Goal: Task Accomplishment & Management: Manage account settings

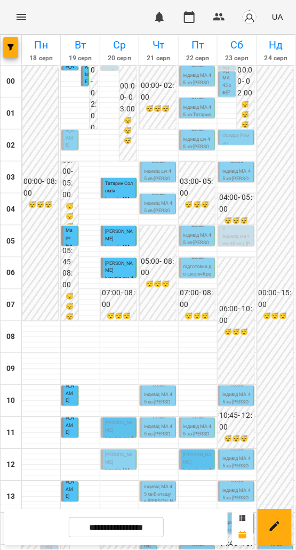
click at [125, 459] on p "Іванюк Даніель" at bounding box center [119, 459] width 29 height 14
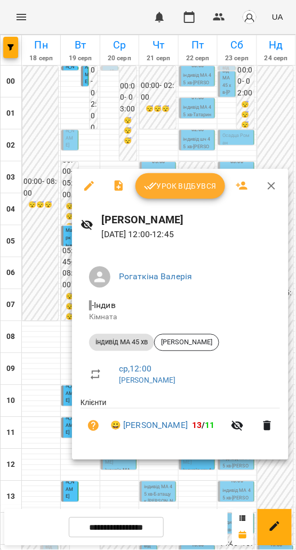
click at [55, 411] on div at bounding box center [148, 275] width 296 height 550
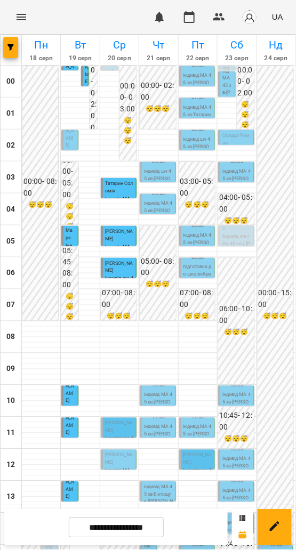
click at [117, 460] on p "Іванюк Даніель" at bounding box center [119, 459] width 29 height 14
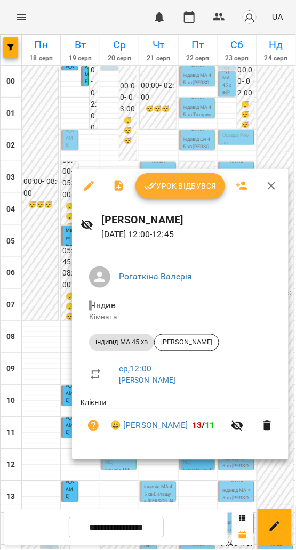
click at [169, 201] on div "Урок відбувся" at bounding box center [180, 186] width 217 height 34
click at [175, 189] on span "Урок відбувся" at bounding box center [180, 186] width 73 height 13
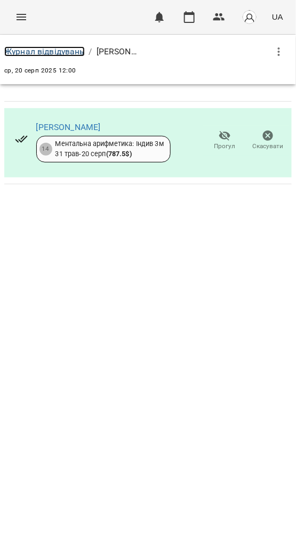
click at [52, 53] on link "Журнал відвідувань" at bounding box center [44, 51] width 81 height 10
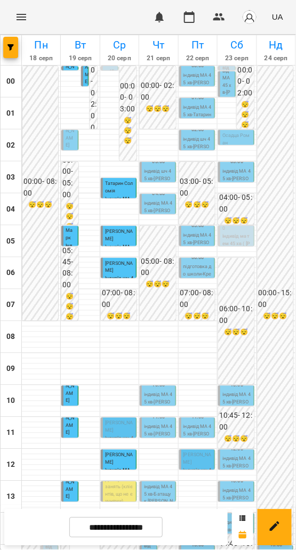
scroll to position [331, 0]
click at [116, 478] on span "Для пробних занять (клієнтів, що не є учнями)" at bounding box center [119, 491] width 29 height 27
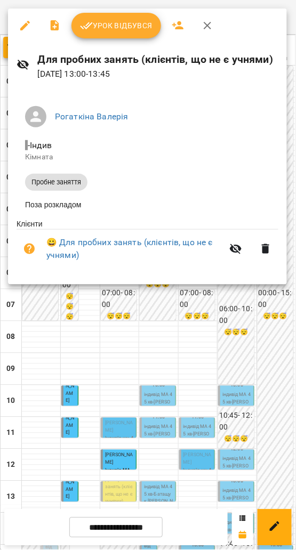
click at [230, 384] on div at bounding box center [148, 275] width 296 height 550
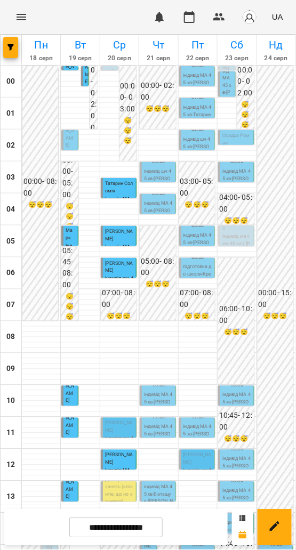
click at [106, 478] on span "Для пробних занять (клієнтів, що не є учнями)" at bounding box center [119, 491] width 29 height 27
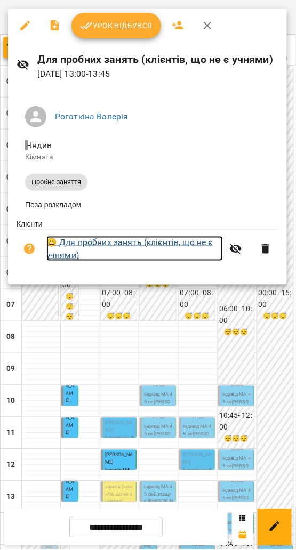
click at [86, 246] on link "😀 Для пробних занять (клієнтів, що не є учнями)" at bounding box center [134, 248] width 177 height 25
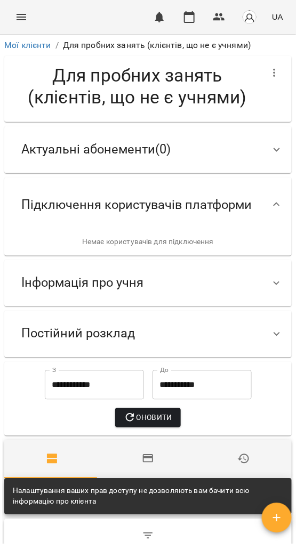
click at [104, 292] on span "Інформація про учня" at bounding box center [82, 283] width 122 height 17
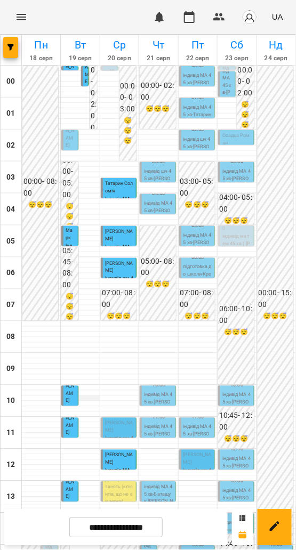
scroll to position [104, 0]
click at [115, 478] on span "Для пробних занять (клієнтів, що не є учнями)" at bounding box center [119, 491] width 29 height 27
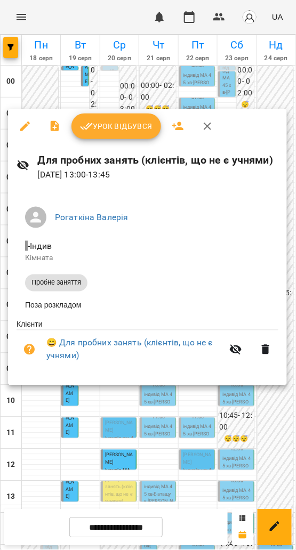
click at [114, 393] on div at bounding box center [148, 275] width 296 height 550
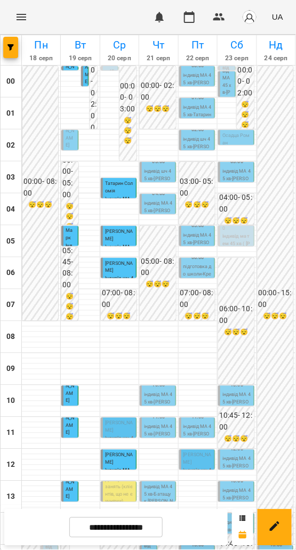
click at [114, 478] on span "Для пробних занять (клієнтів, що не є учнями)" at bounding box center [119, 491] width 29 height 27
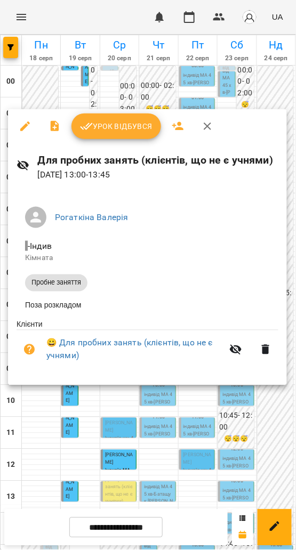
click at [285, 430] on div at bounding box center [148, 275] width 296 height 550
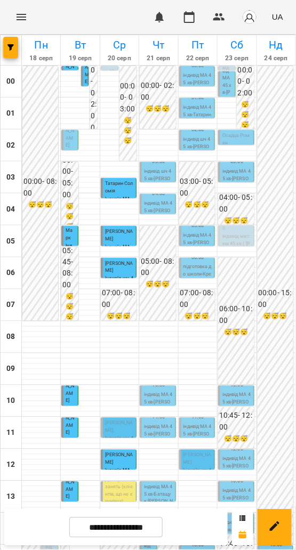
scroll to position [331, 0]
click at [117, 478] on span "Для пробних занять (клієнтів, що не є учнями)" at bounding box center [119, 491] width 29 height 27
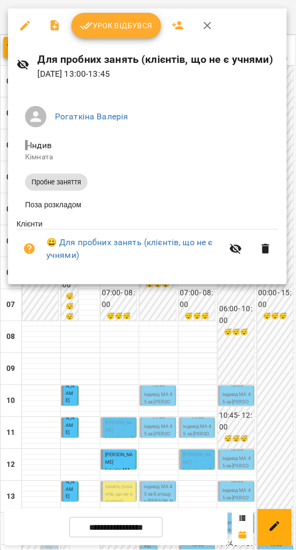
click at [138, 17] on button "Урок відбувся" at bounding box center [116, 26] width 90 height 26
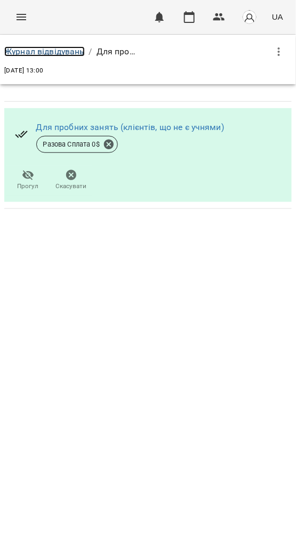
click at [67, 52] on link "Журнал відвідувань" at bounding box center [44, 51] width 81 height 10
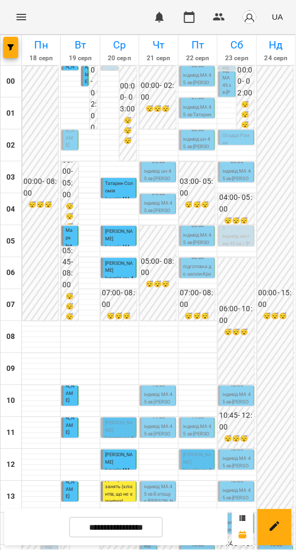
scroll to position [215, 0]
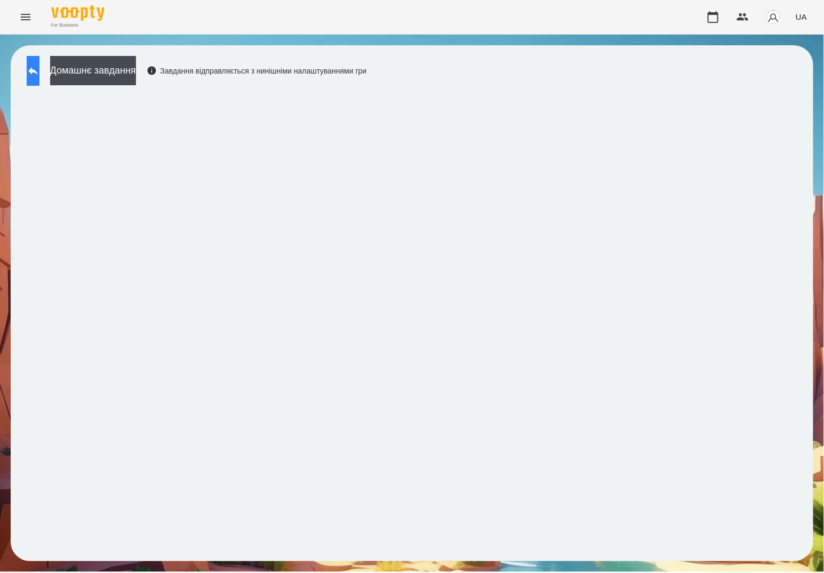
click at [39, 67] on icon at bounding box center [33, 71] width 13 height 13
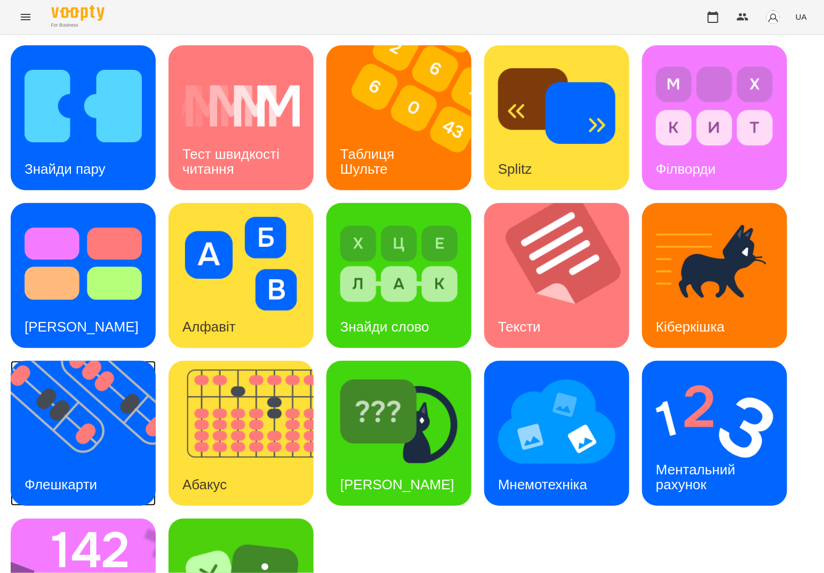
click at [143, 403] on img at bounding box center [90, 433] width 158 height 145
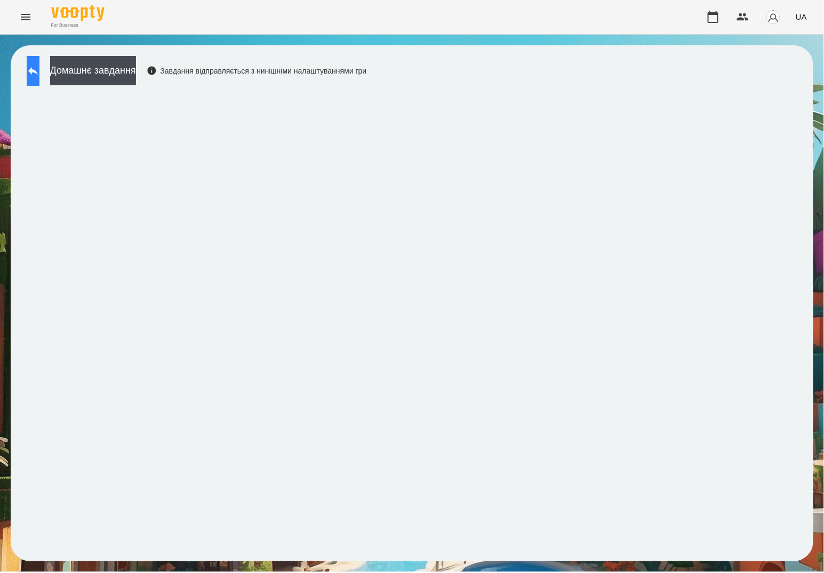
click at [38, 72] on icon at bounding box center [33, 71] width 10 height 8
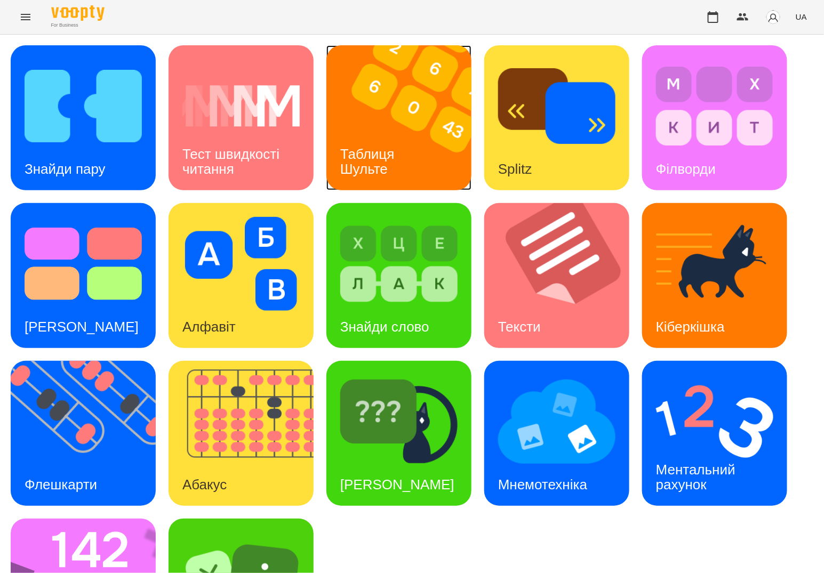
click at [423, 149] on img at bounding box center [405, 117] width 158 height 145
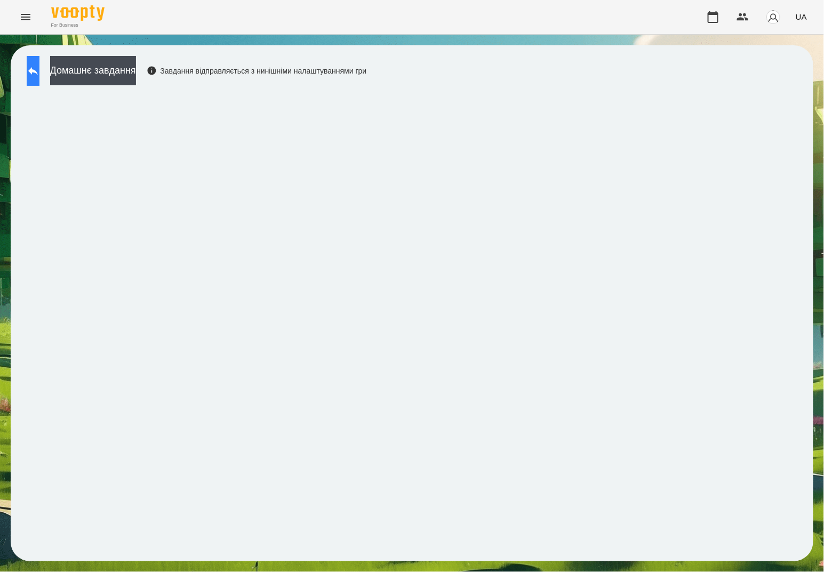
click at [32, 74] on button at bounding box center [33, 71] width 13 height 30
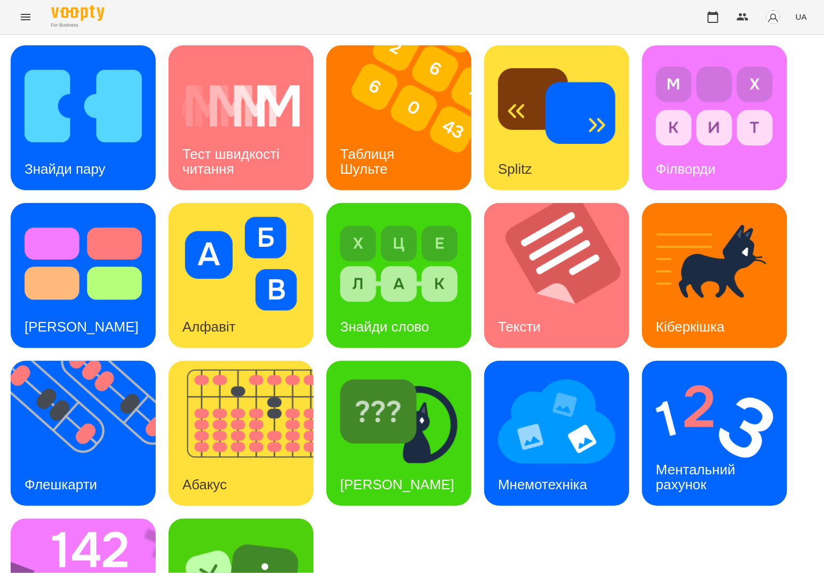
scroll to position [100, 0]
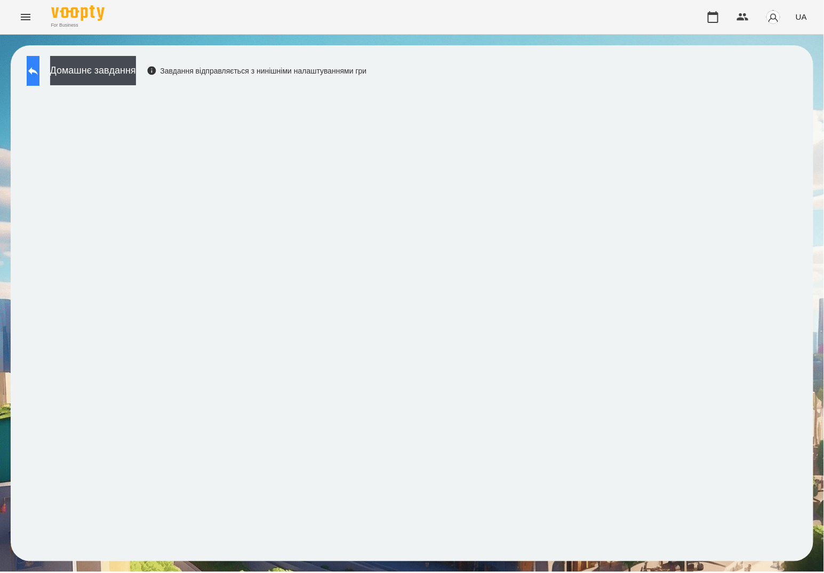
click at [39, 75] on icon at bounding box center [33, 71] width 13 height 13
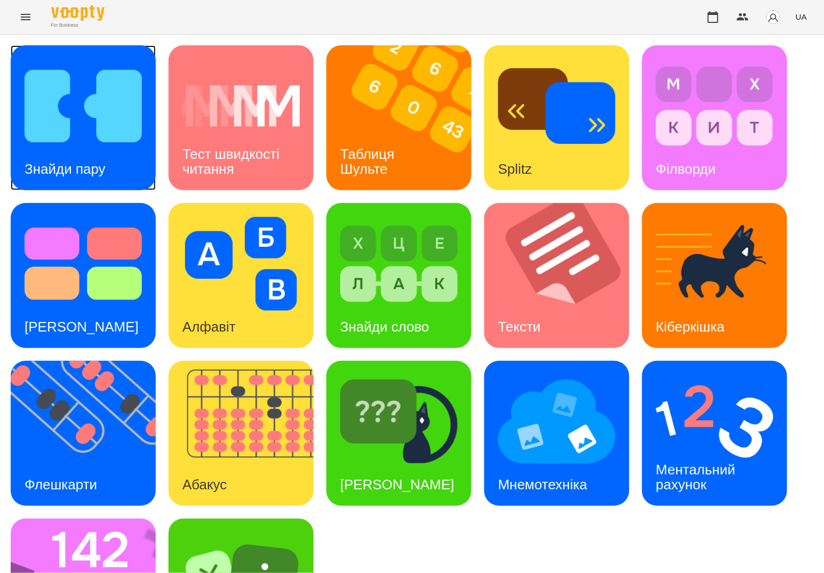
click at [155, 103] on div "Знайди пару" at bounding box center [83, 117] width 145 height 145
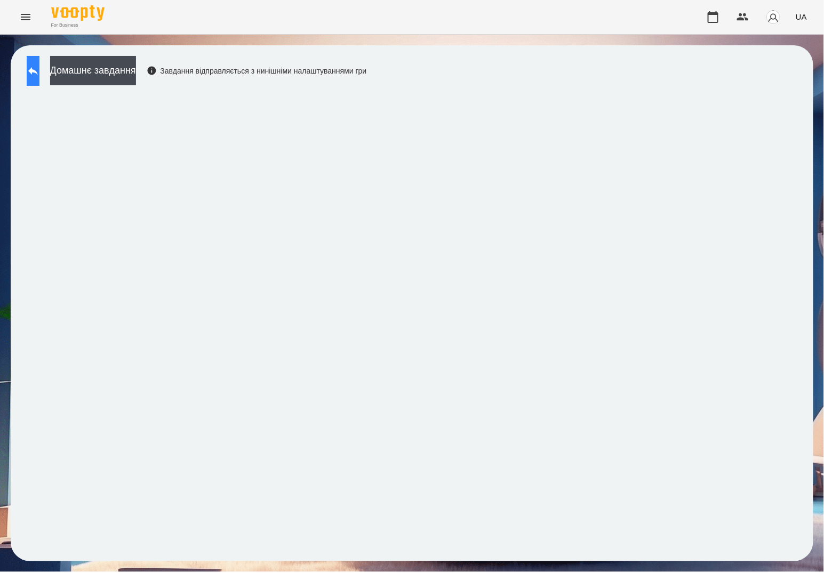
click at [38, 76] on icon at bounding box center [33, 71] width 13 height 13
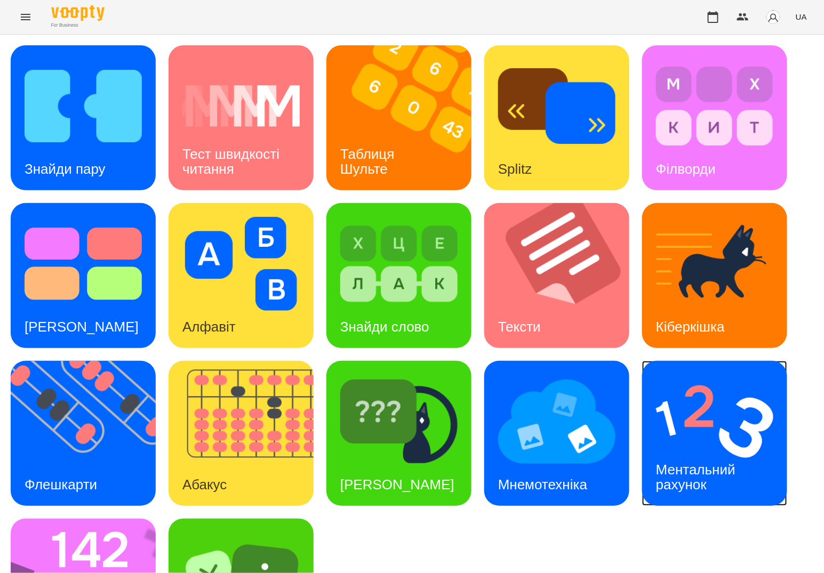
click at [664, 423] on img at bounding box center [714, 422] width 117 height 94
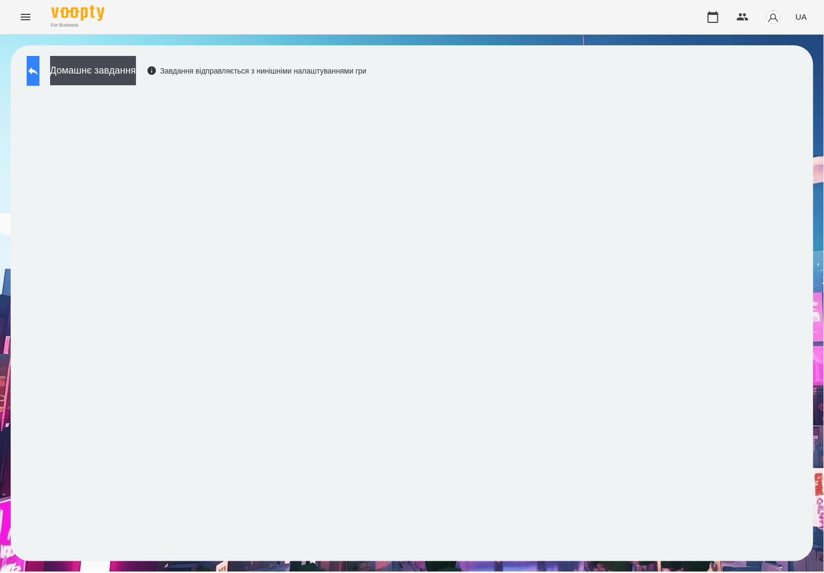
click at [38, 71] on icon at bounding box center [33, 71] width 10 height 8
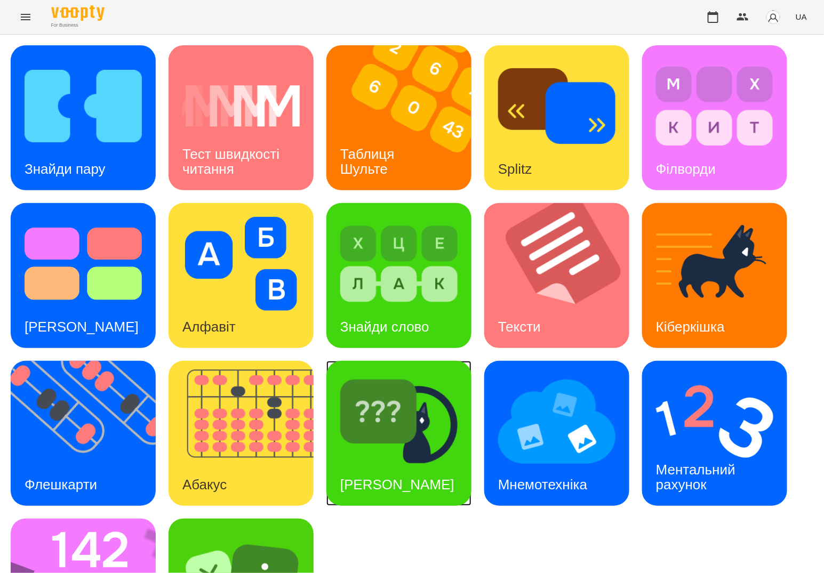
click at [379, 437] on img at bounding box center [398, 422] width 117 height 94
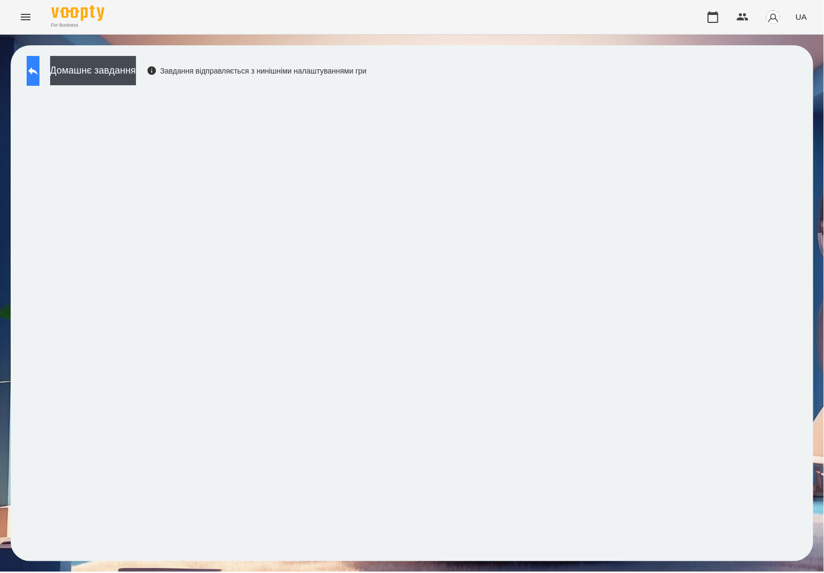
click at [38, 72] on icon at bounding box center [33, 71] width 10 height 8
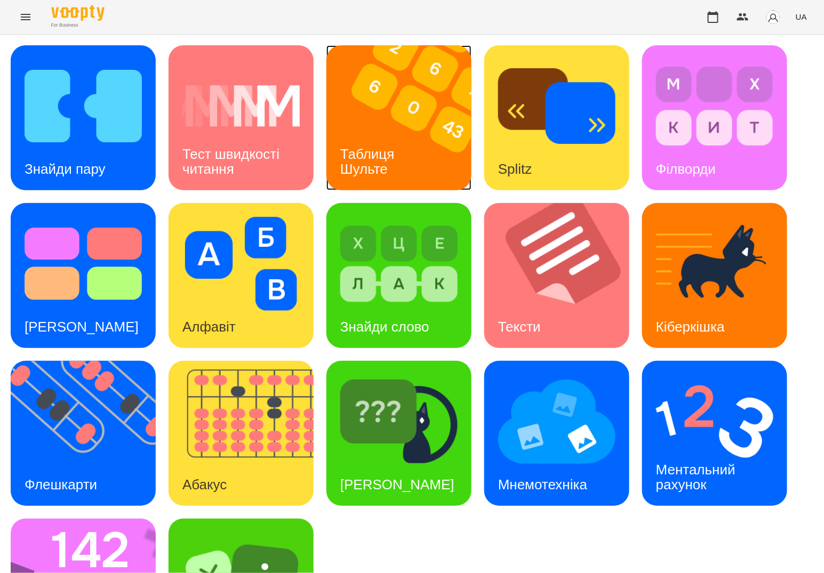
click at [401, 163] on div "Таблиця Шульте" at bounding box center [369, 161] width 86 height 57
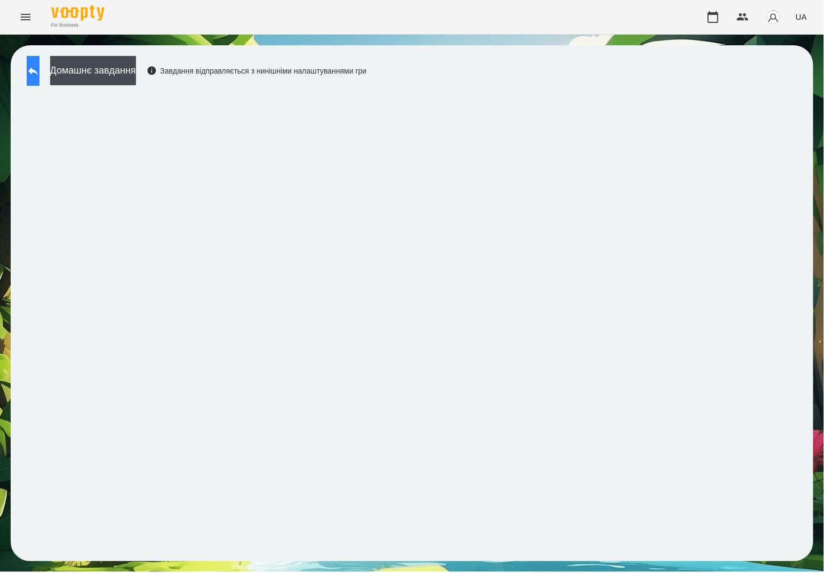
click at [30, 66] on button at bounding box center [33, 71] width 13 height 30
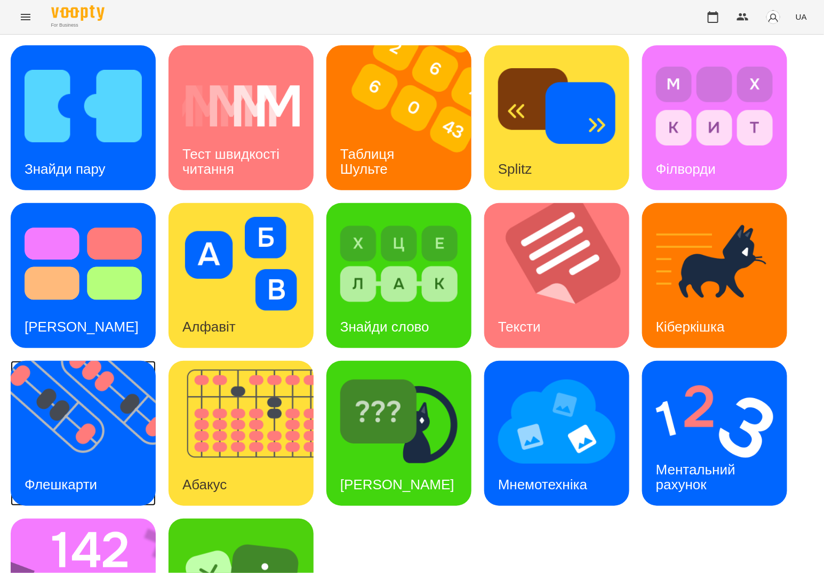
click at [61, 435] on img at bounding box center [90, 433] width 158 height 145
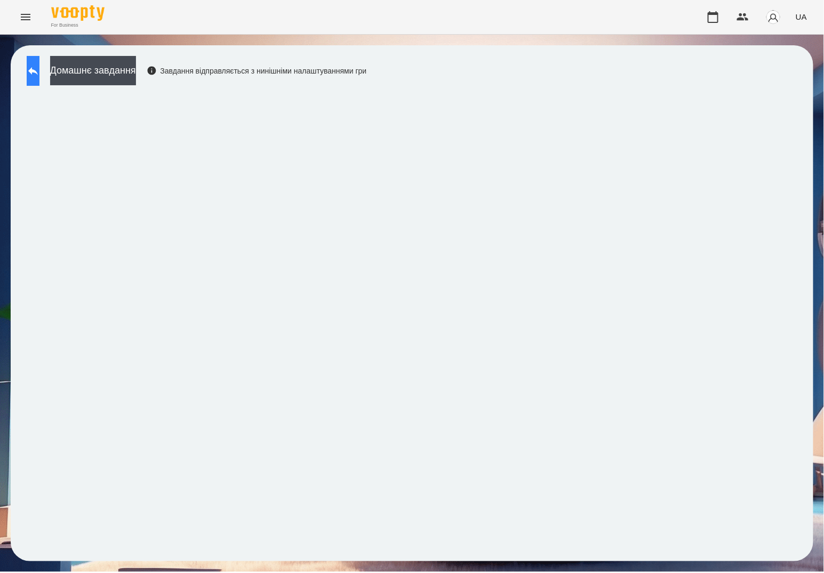
click at [39, 71] on button at bounding box center [33, 71] width 13 height 30
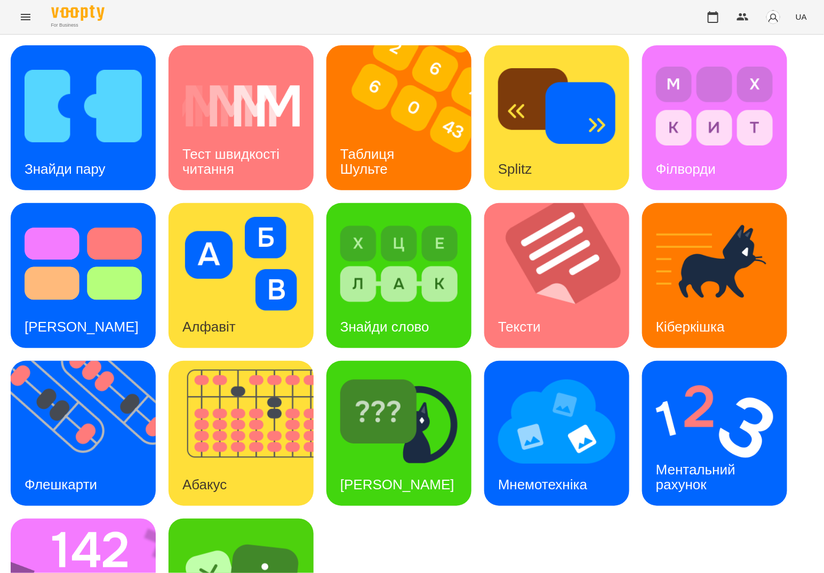
click at [52, 78] on img at bounding box center [83, 106] width 117 height 94
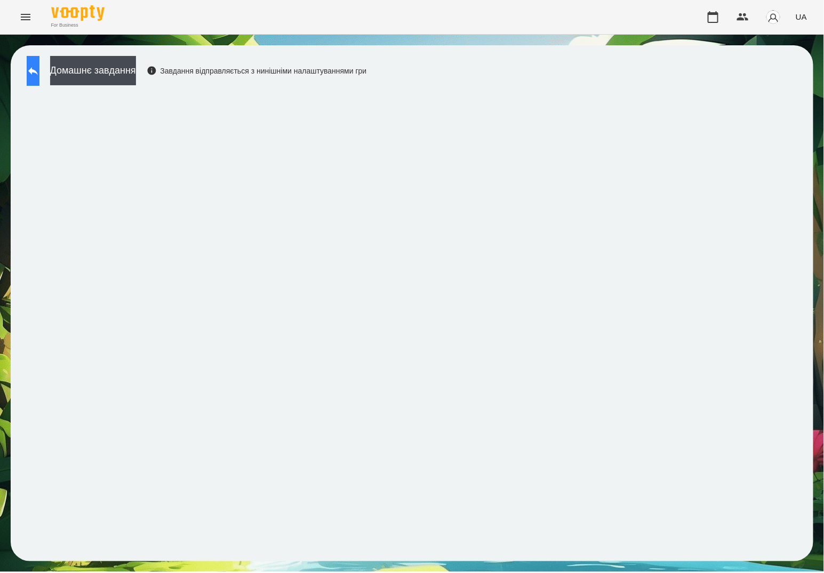
click at [39, 79] on button at bounding box center [33, 71] width 13 height 30
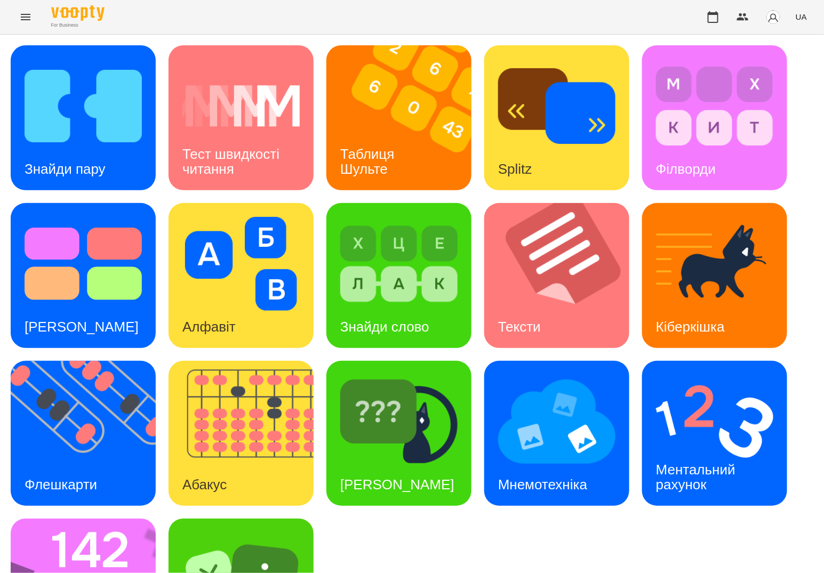
scroll to position [100, 0]
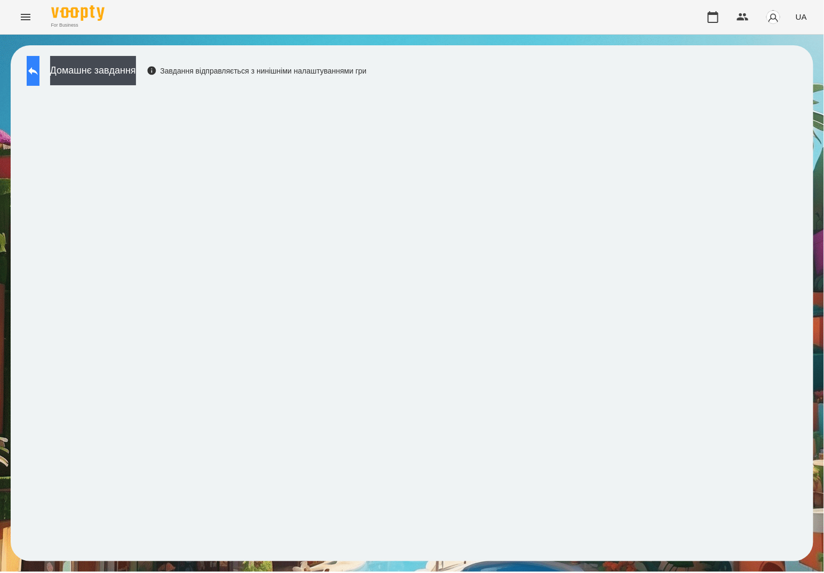
click at [37, 65] on icon at bounding box center [33, 71] width 13 height 13
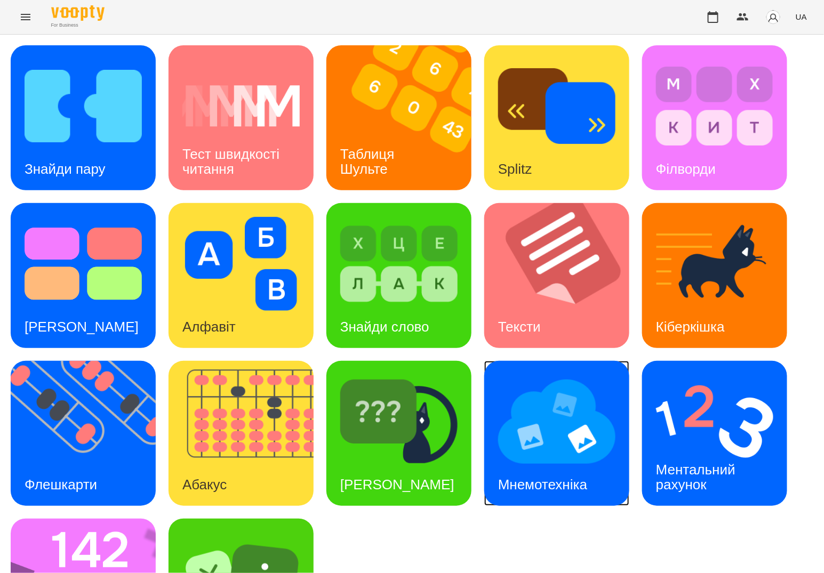
click at [524, 479] on h3 "Мнемотехніка" at bounding box center [542, 485] width 89 height 16
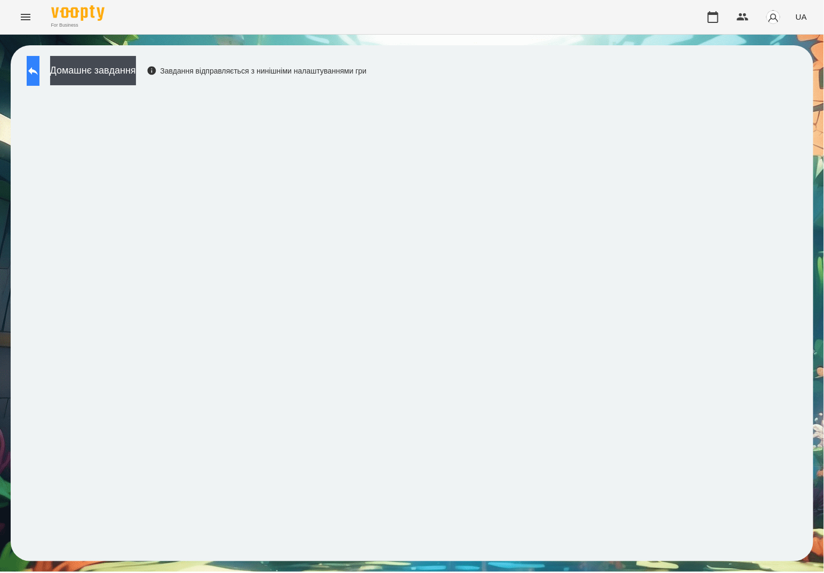
click at [39, 80] on button at bounding box center [33, 71] width 13 height 30
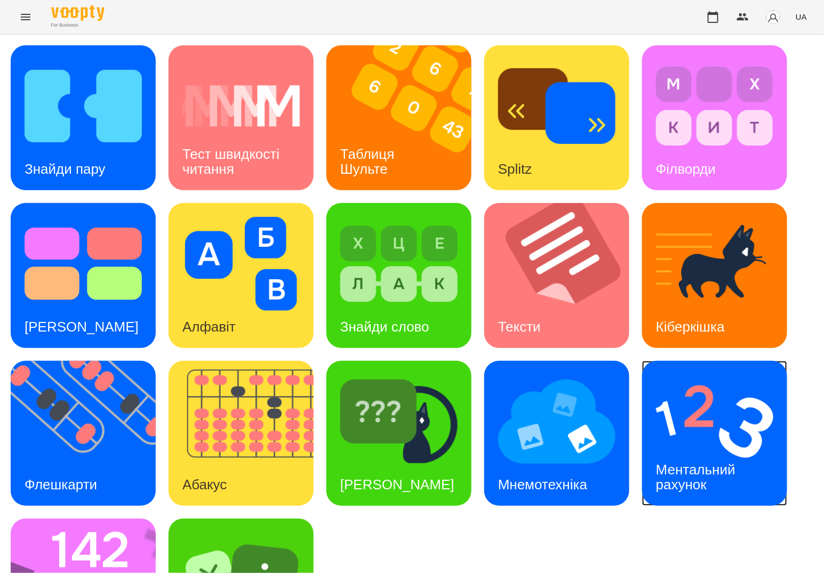
click at [705, 432] on img at bounding box center [714, 422] width 117 height 94
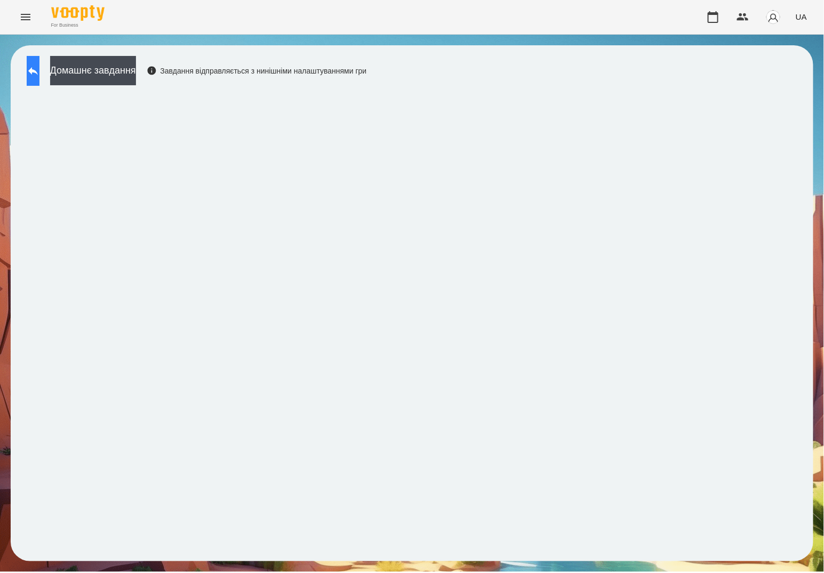
click at [38, 74] on icon at bounding box center [33, 71] width 13 height 13
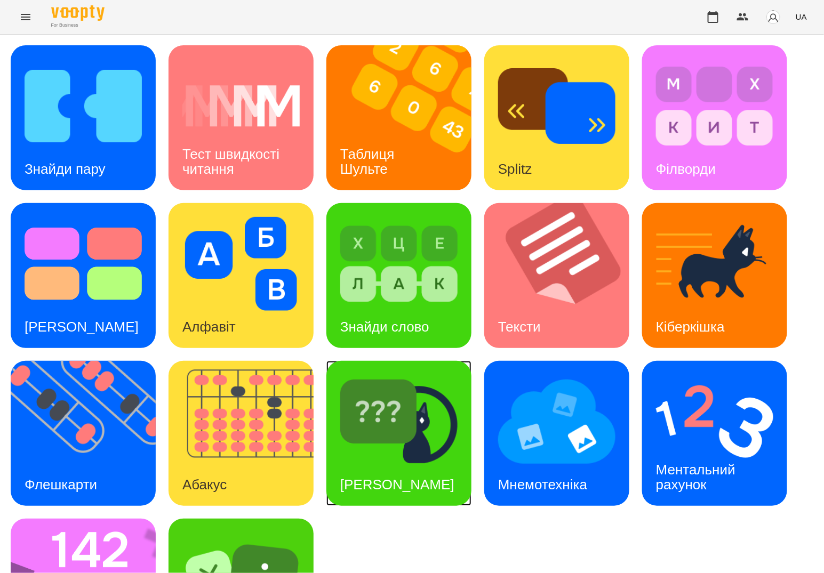
click at [405, 474] on div "[PERSON_NAME]" at bounding box center [397, 485] width 142 height 42
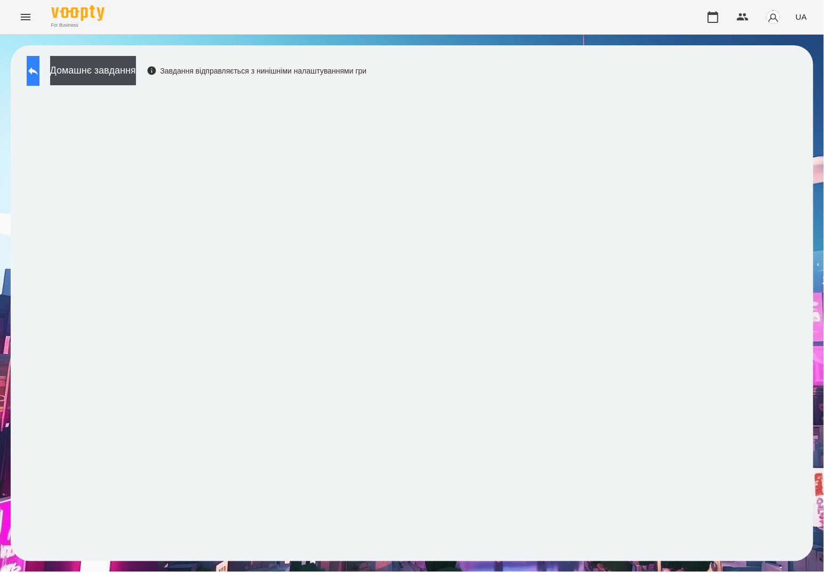
click at [39, 77] on button at bounding box center [33, 71] width 13 height 30
